Goal: Task Accomplishment & Management: Manage account settings

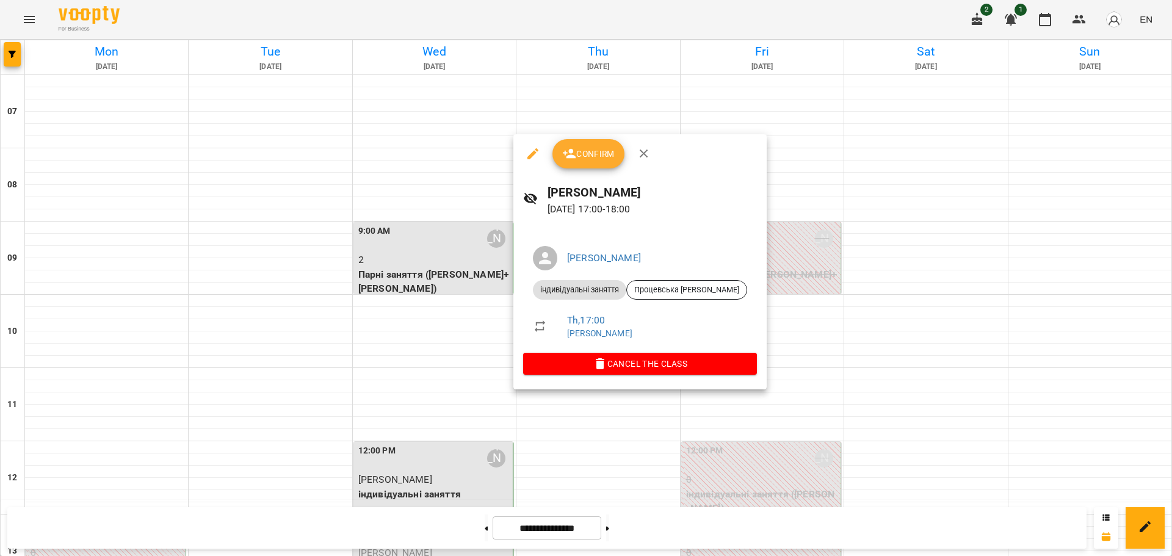
scroll to position [455, 0]
click at [601, 148] on span "Confirm" at bounding box center [588, 154] width 53 height 15
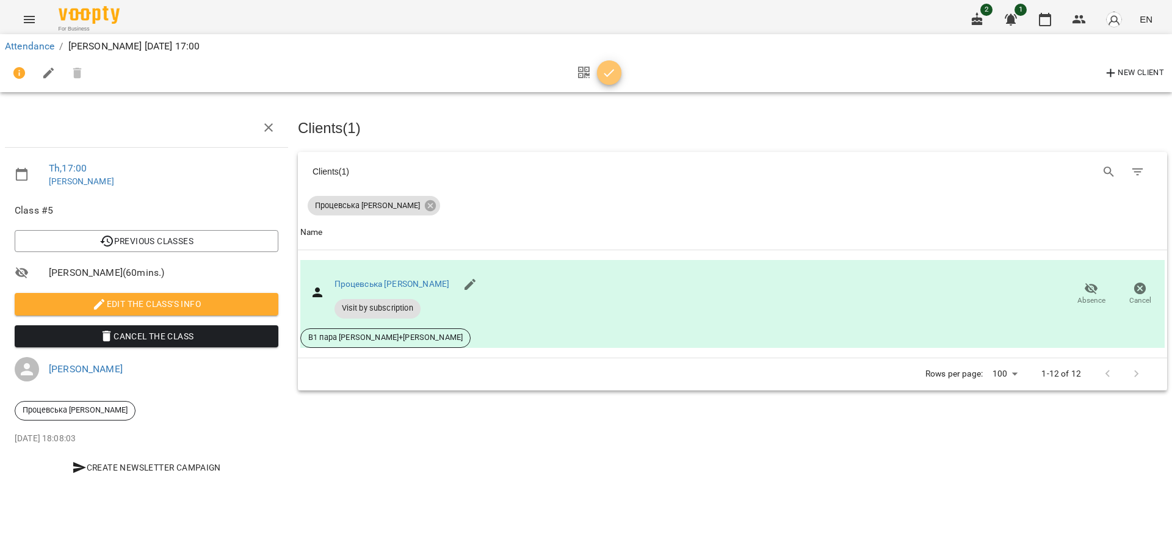
click at [604, 74] on icon "button" at bounding box center [609, 73] width 15 height 15
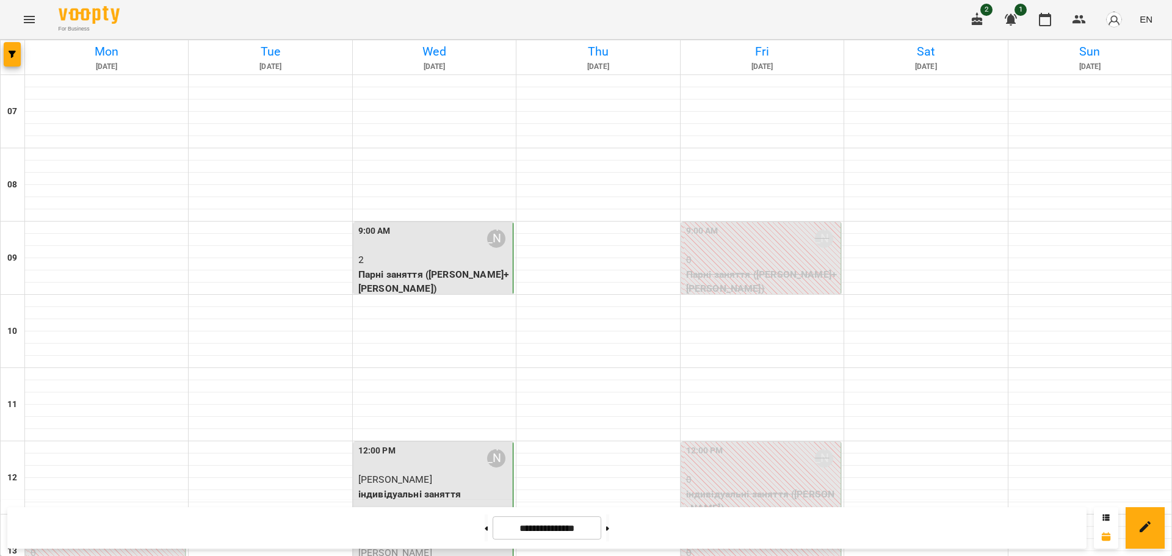
scroll to position [458, 0]
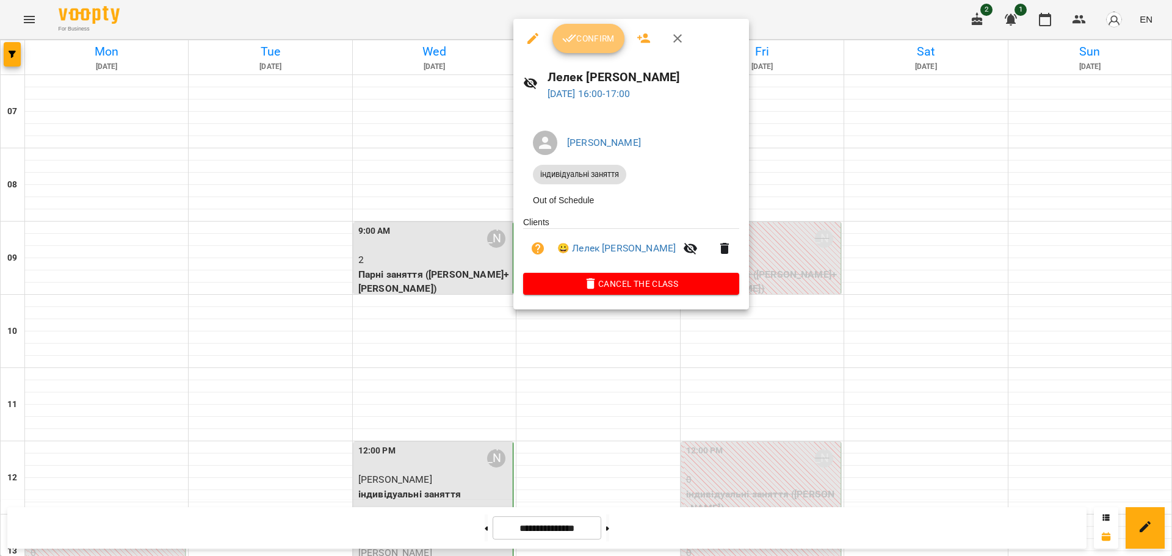
click at [592, 48] on button "Confirm" at bounding box center [588, 38] width 72 height 29
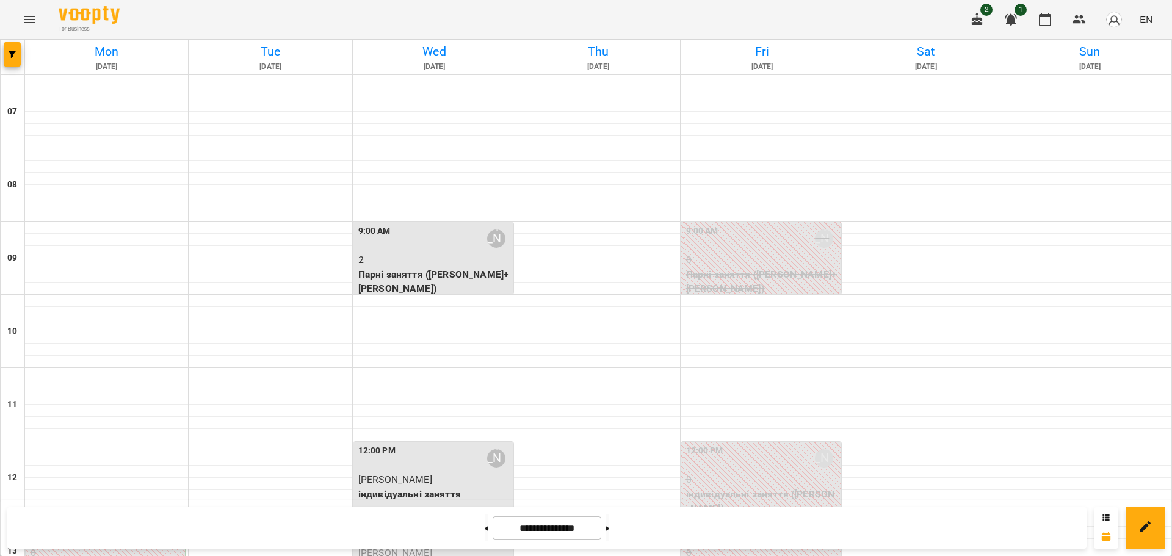
scroll to position [425, 0]
